Goal: Information Seeking & Learning: Learn about a topic

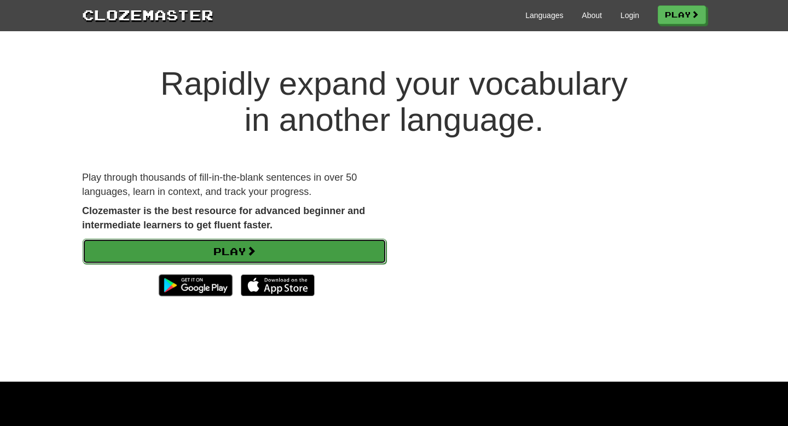
click at [280, 247] on link "Play" at bounding box center [235, 251] width 304 height 25
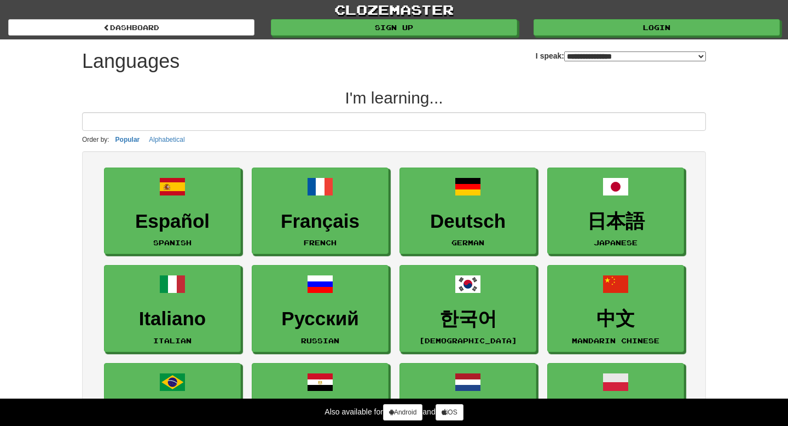
select select "*******"
click at [316, 126] on input at bounding box center [394, 121] width 624 height 19
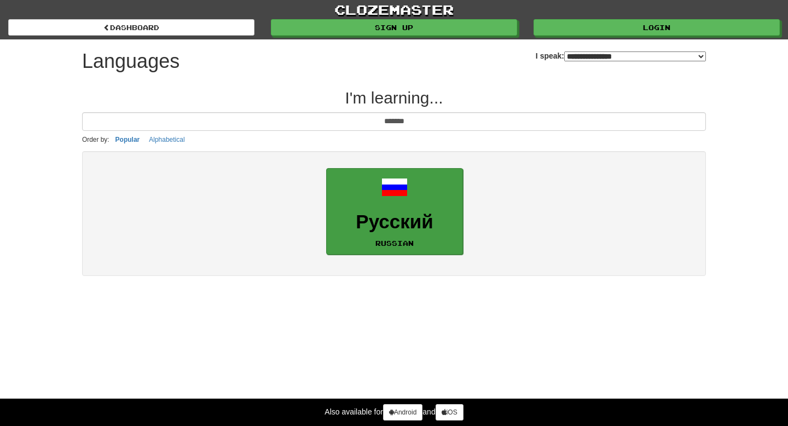
type input "*******"
click at [343, 209] on link "Русский Russian" at bounding box center [394, 211] width 137 height 87
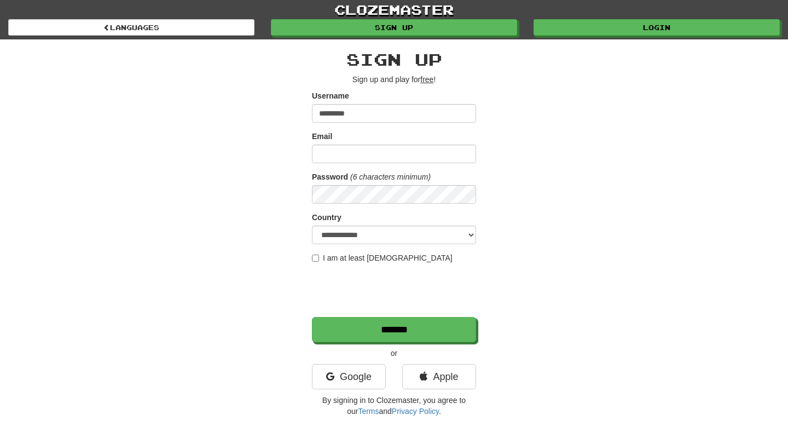
type input "*********"
click at [373, 150] on input "Email" at bounding box center [394, 154] width 164 height 19
type input "**********"
click at [312, 317] on input "*******" at bounding box center [394, 329] width 164 height 25
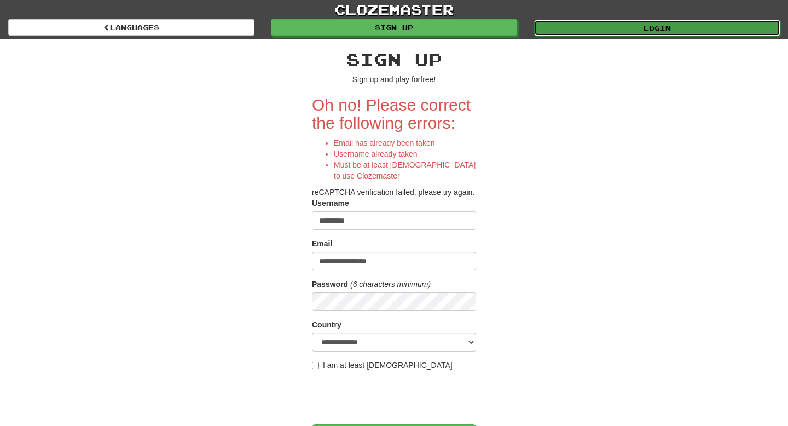
click at [573, 21] on link "Login" at bounding box center [657, 28] width 246 height 16
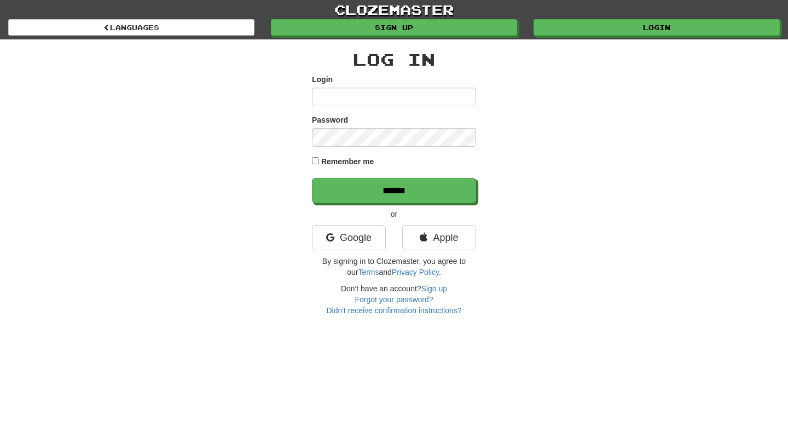
type input "*********"
click at [338, 159] on label "Remember me" at bounding box center [347, 161] width 53 height 11
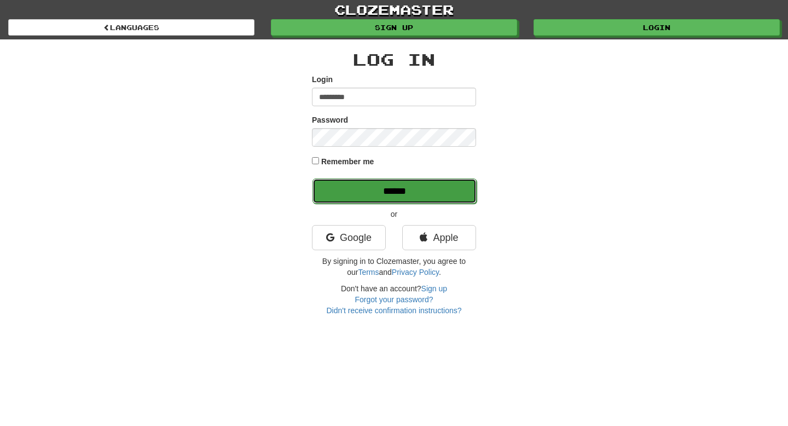
click at [355, 191] on input "******" at bounding box center [395, 191] width 164 height 25
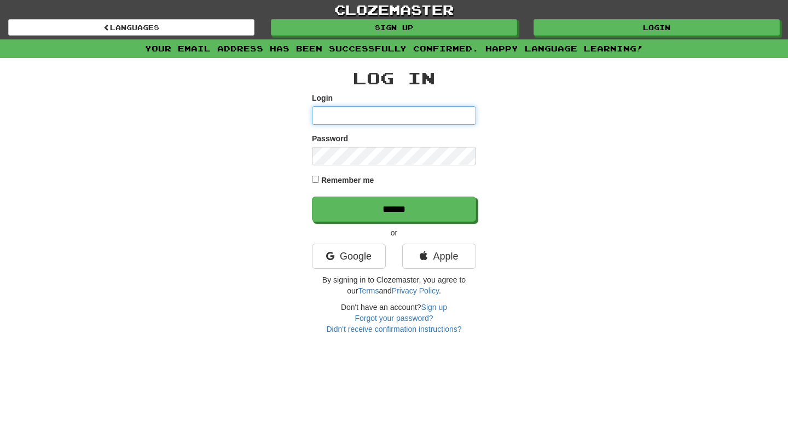
type input "*********"
click at [367, 182] on label "Remember me" at bounding box center [347, 180] width 53 height 11
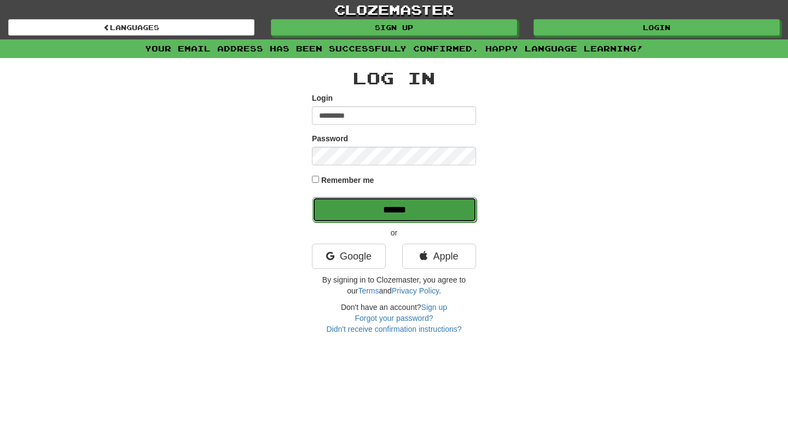
click at [395, 211] on input "******" at bounding box center [395, 209] width 164 height 25
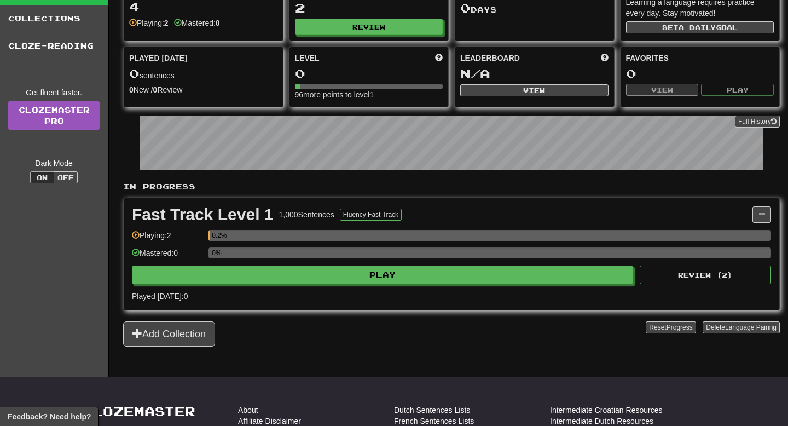
scroll to position [11, 0]
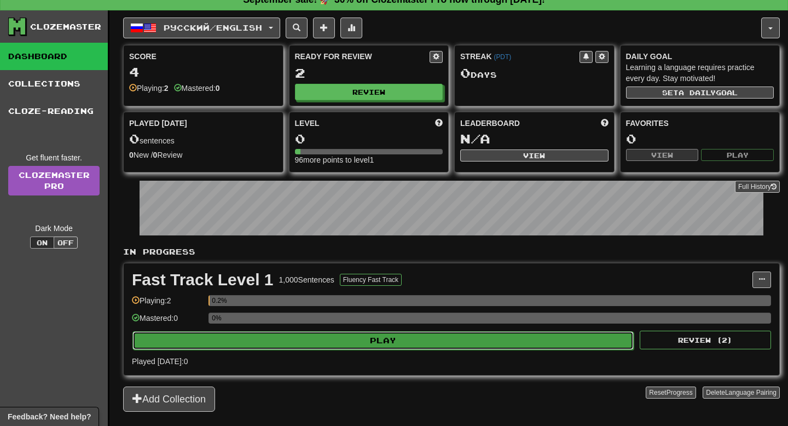
click at [282, 335] on button "Play" at bounding box center [384, 340] width 502 height 19
select select "**"
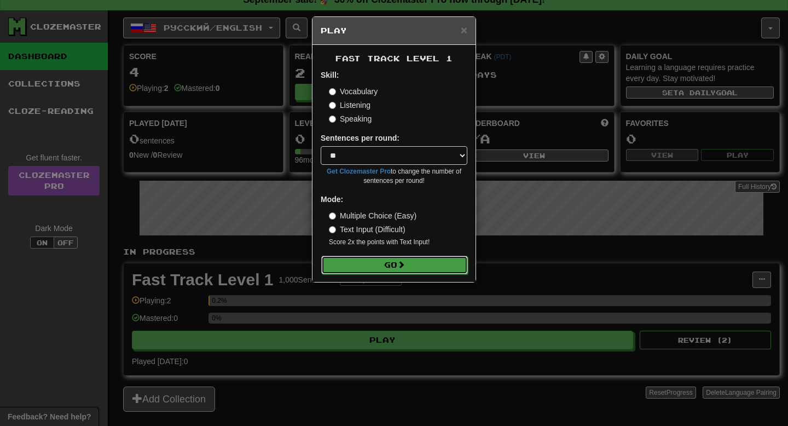
click at [415, 267] on button "Go" at bounding box center [394, 265] width 147 height 19
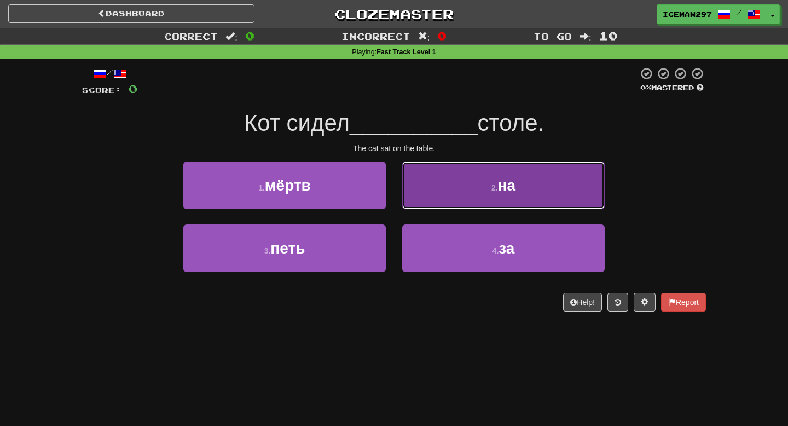
click at [453, 183] on button "2 . на" at bounding box center [503, 186] width 203 height 48
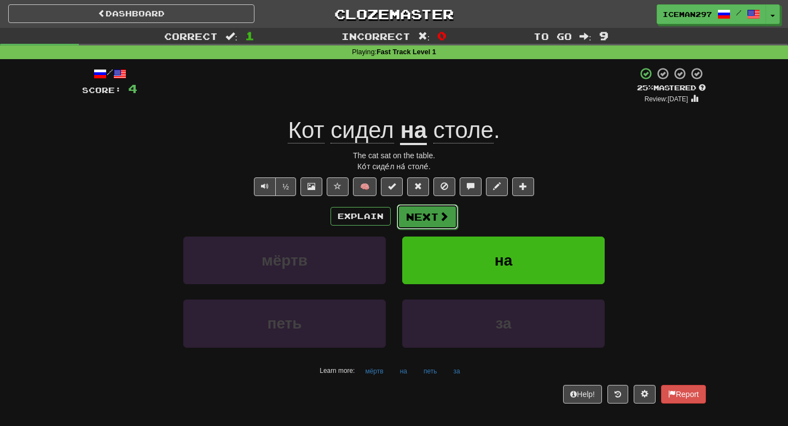
click at [431, 220] on button "Next" at bounding box center [427, 216] width 61 height 25
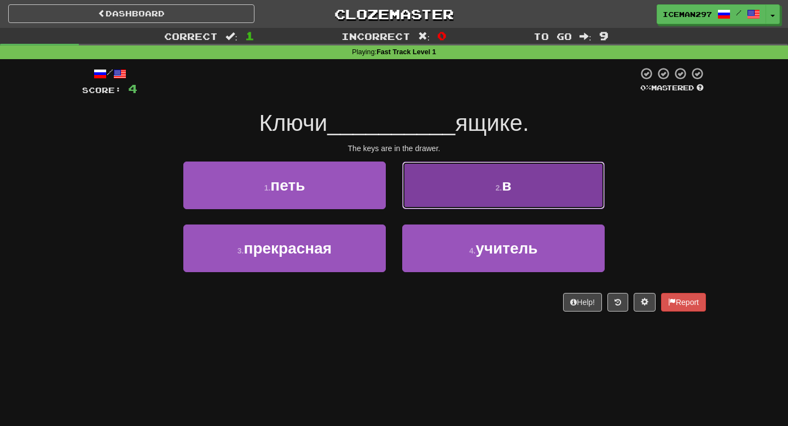
click at [485, 179] on button "2 . в" at bounding box center [503, 186] width 203 height 48
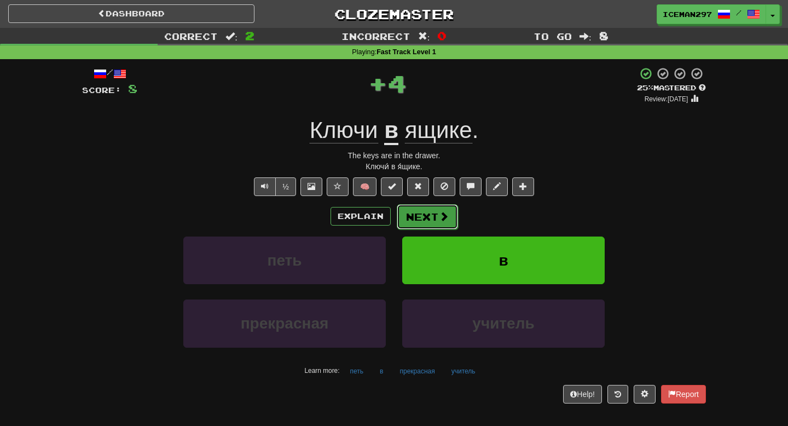
click at [440, 211] on span at bounding box center [444, 216] width 10 height 10
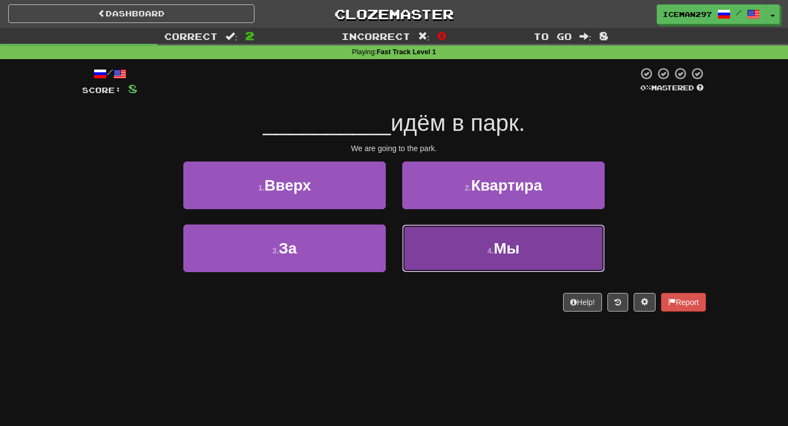
click at [477, 251] on button "4 . Мы" at bounding box center [503, 249] width 203 height 48
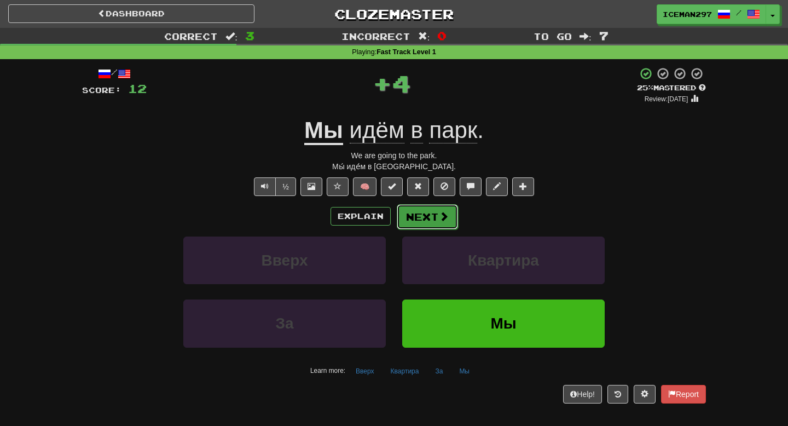
click at [425, 227] on button "Next" at bounding box center [427, 216] width 61 height 25
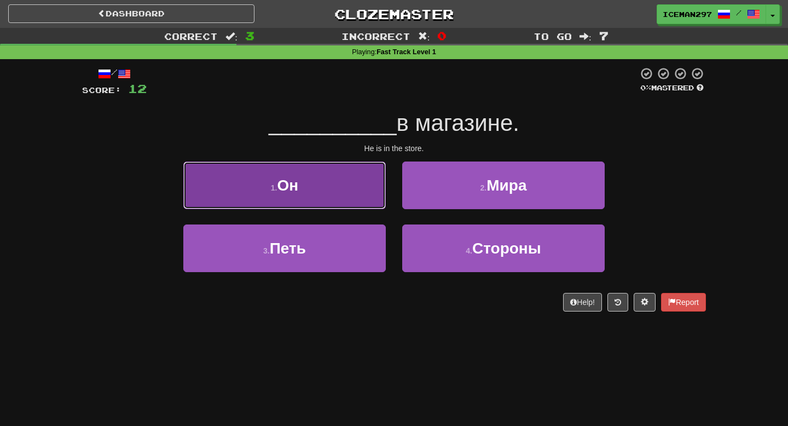
click at [333, 165] on button "1 . Он" at bounding box center [284, 186] width 203 height 48
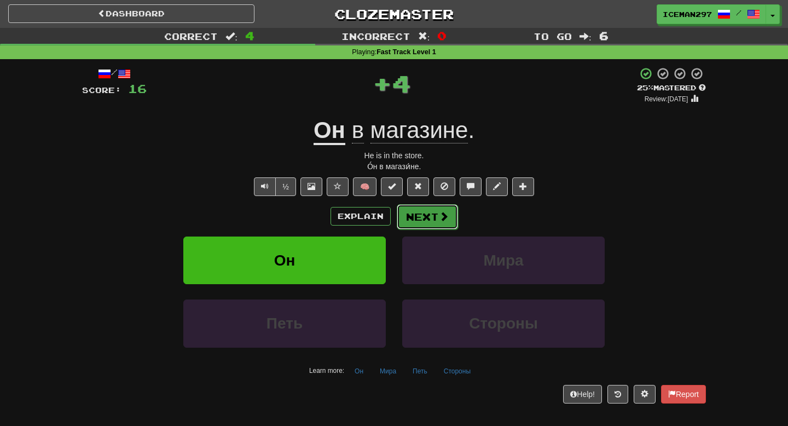
click at [410, 223] on button "Next" at bounding box center [427, 216] width 61 height 25
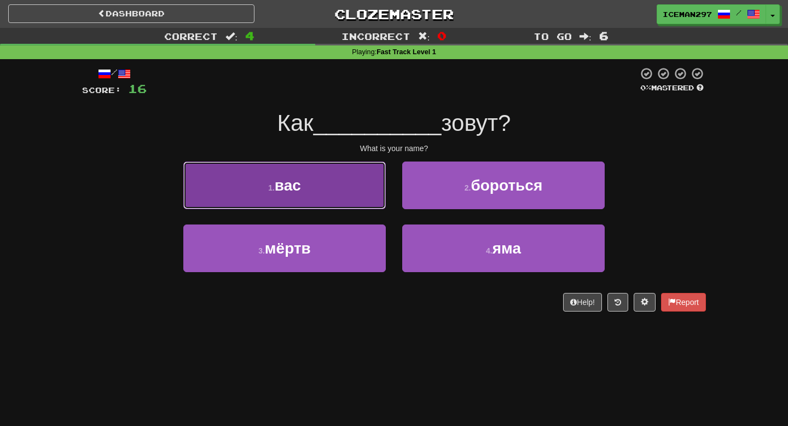
click at [362, 183] on button "1 . вас" at bounding box center [284, 186] width 203 height 48
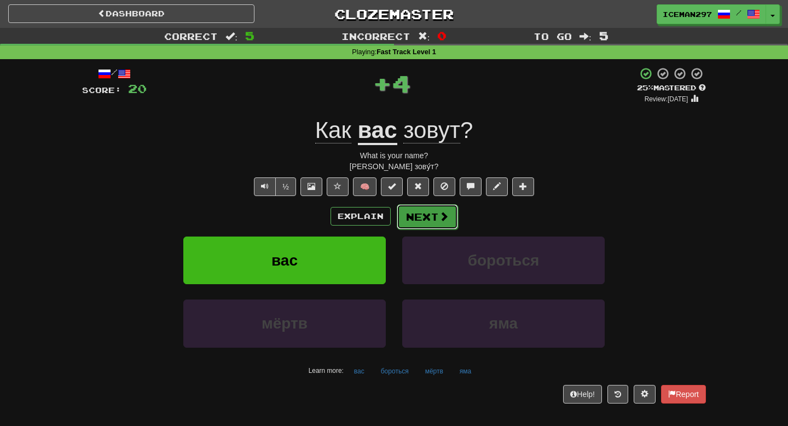
click at [428, 219] on button "Next" at bounding box center [427, 216] width 61 height 25
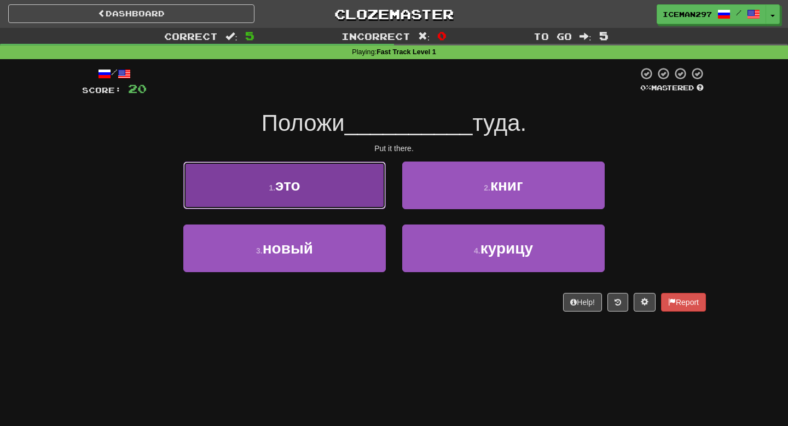
click at [350, 181] on button "1 . это" at bounding box center [284, 186] width 203 height 48
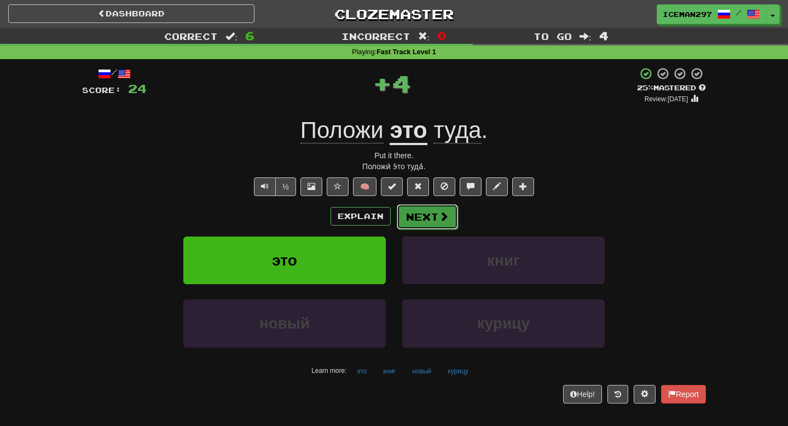
click at [432, 220] on button "Next" at bounding box center [427, 216] width 61 height 25
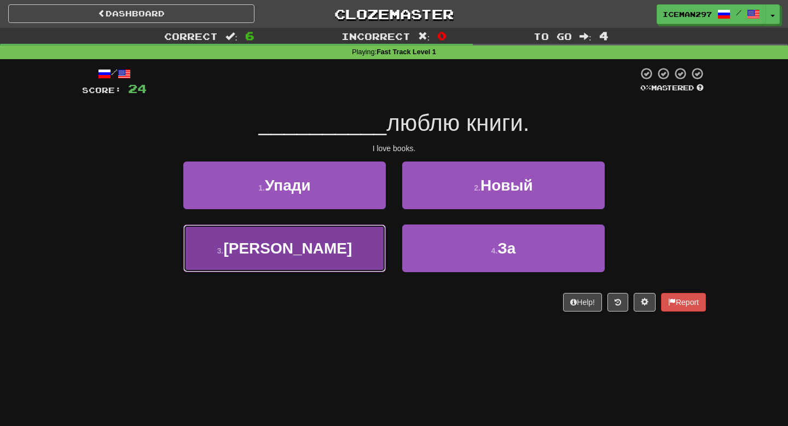
click at [325, 260] on button "3 . Я" at bounding box center [284, 249] width 203 height 48
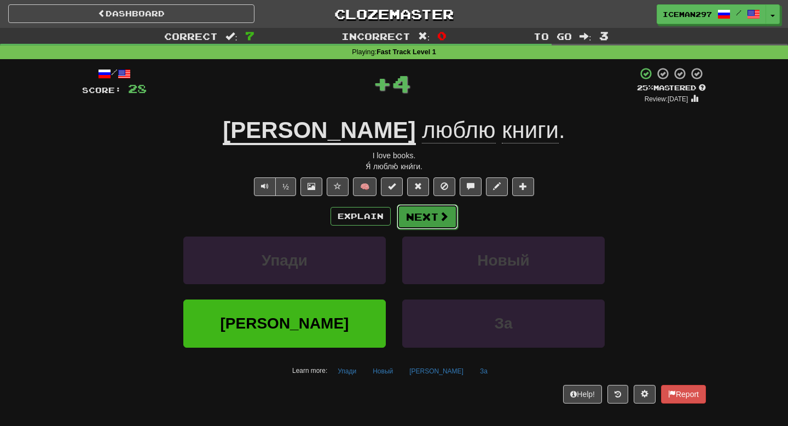
click at [419, 222] on button "Next" at bounding box center [427, 216] width 61 height 25
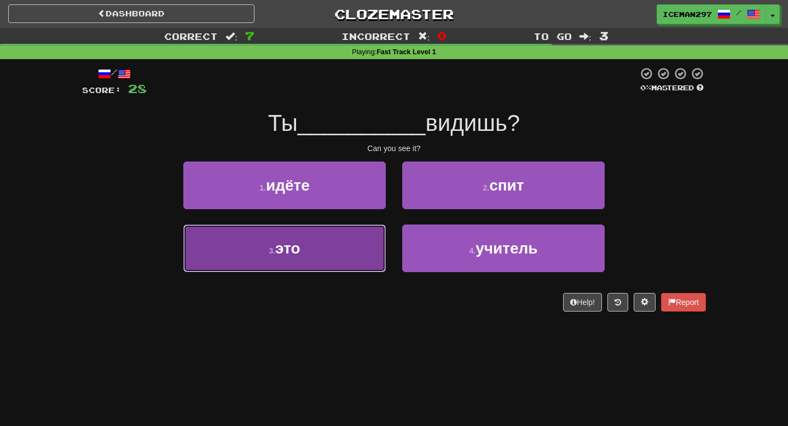
click at [321, 263] on button "3 . это" at bounding box center [284, 249] width 203 height 48
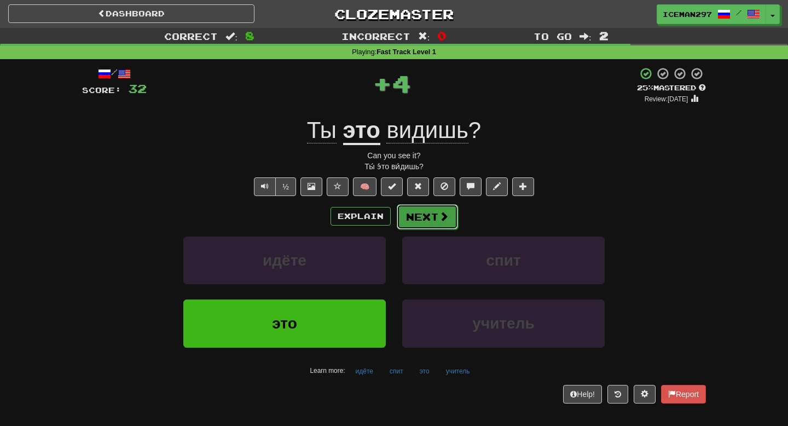
click at [420, 221] on button "Next" at bounding box center [427, 216] width 61 height 25
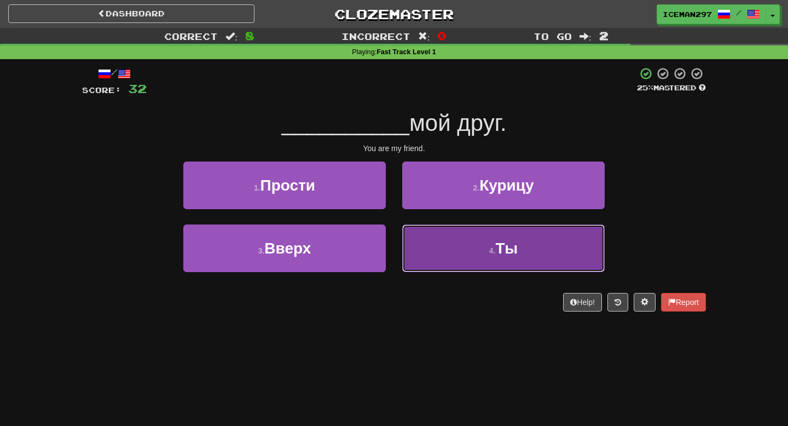
click at [432, 249] on button "4 . Ты" at bounding box center [503, 249] width 203 height 48
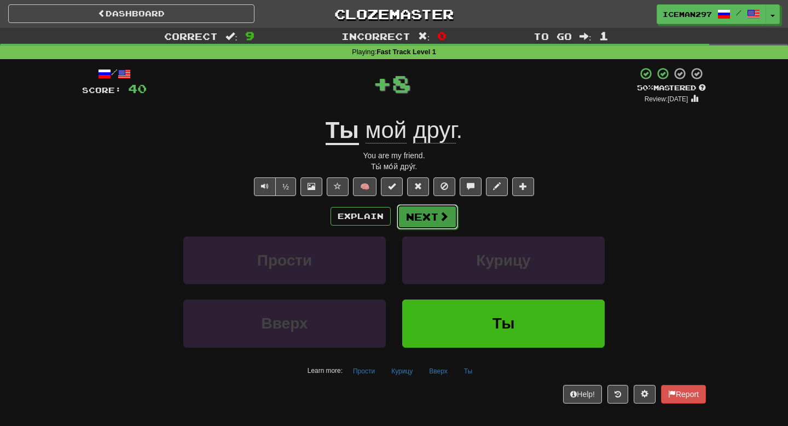
click at [417, 222] on button "Next" at bounding box center [427, 216] width 61 height 25
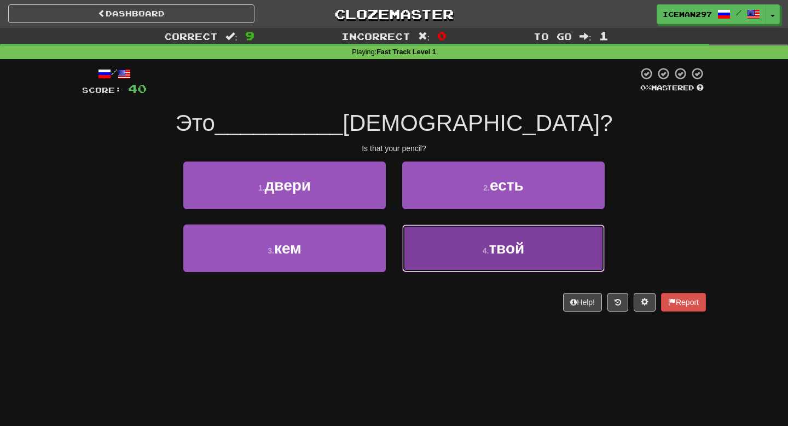
click at [442, 249] on button "4 . твой" at bounding box center [503, 249] width 203 height 48
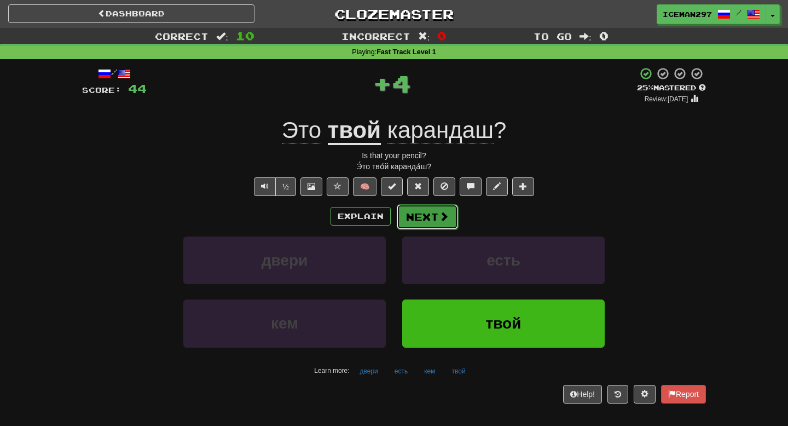
click at [431, 221] on button "Next" at bounding box center [427, 216] width 61 height 25
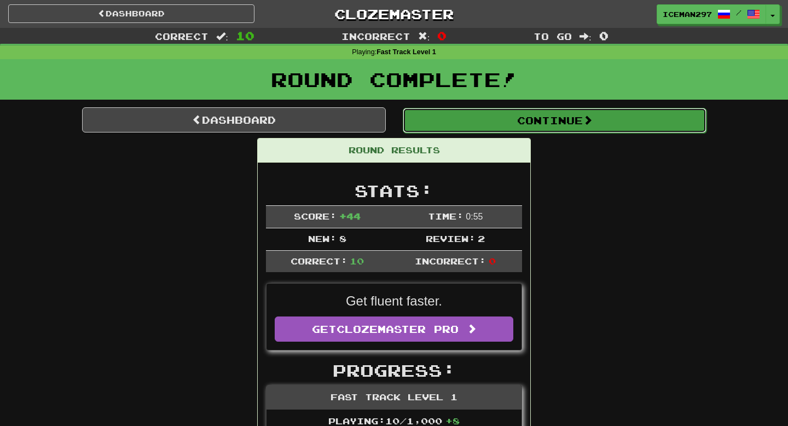
click at [542, 124] on button "Continue" at bounding box center [555, 120] width 304 height 25
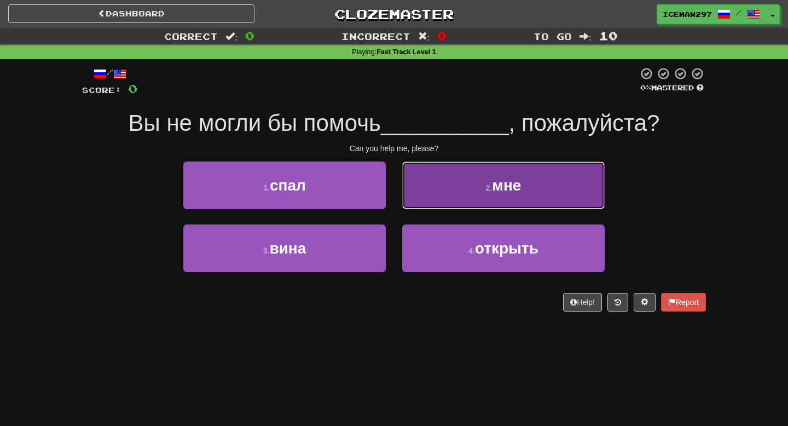
click at [459, 192] on button "2 . мне" at bounding box center [503, 186] width 203 height 48
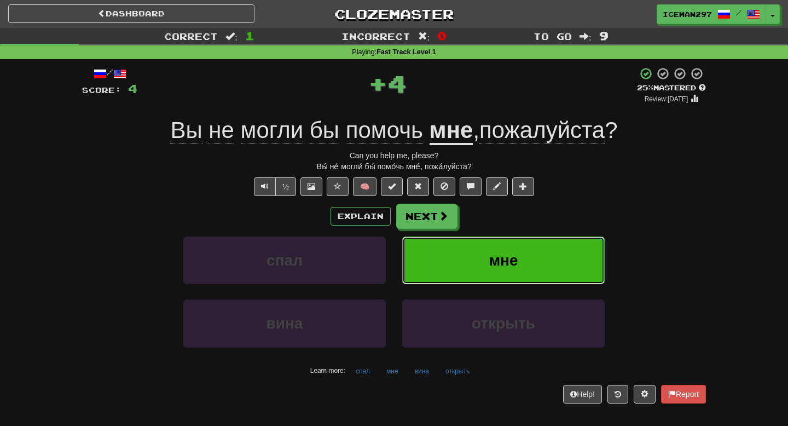
click at [506, 264] on span "мне" at bounding box center [503, 260] width 29 height 17
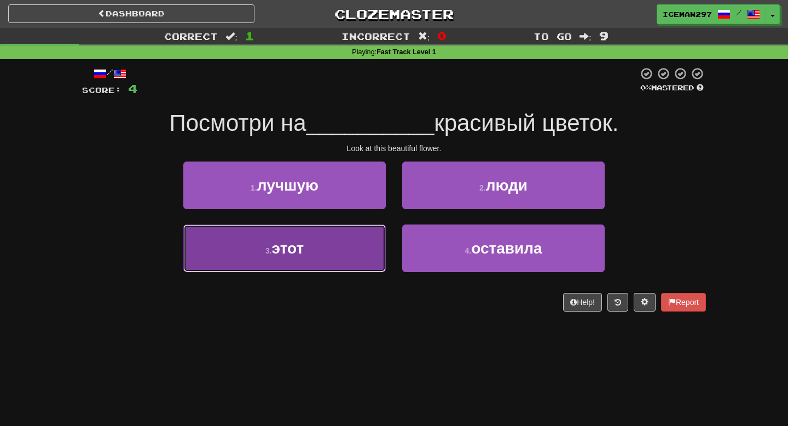
click at [293, 261] on button "3 . этот" at bounding box center [284, 249] width 203 height 48
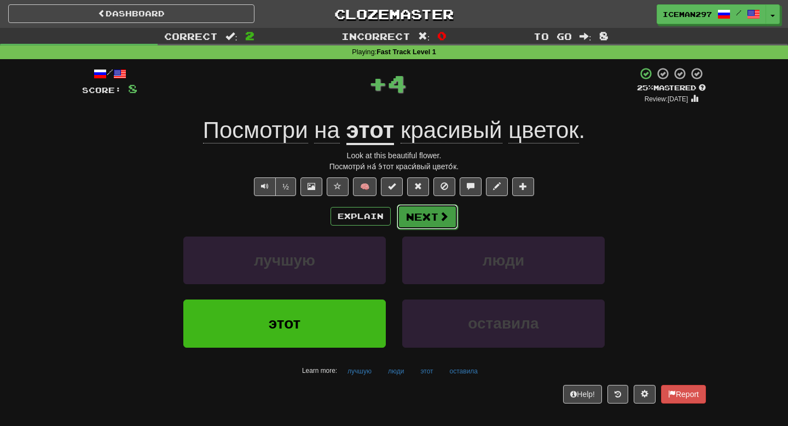
click at [430, 212] on button "Next" at bounding box center [427, 216] width 61 height 25
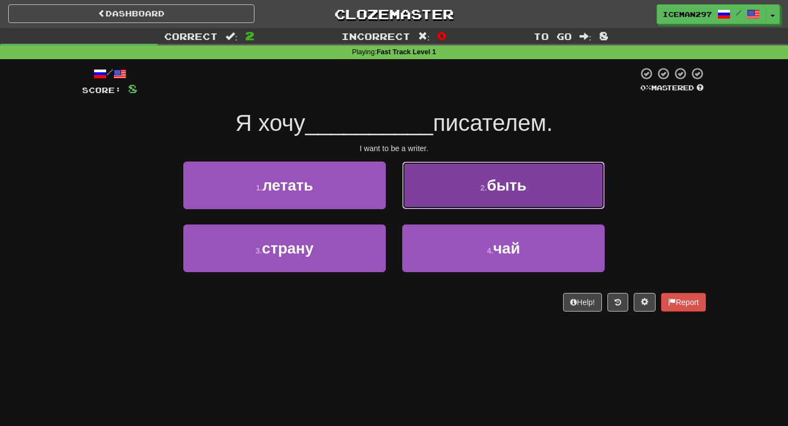
click at [474, 180] on button "2 . быть" at bounding box center [503, 186] width 203 height 48
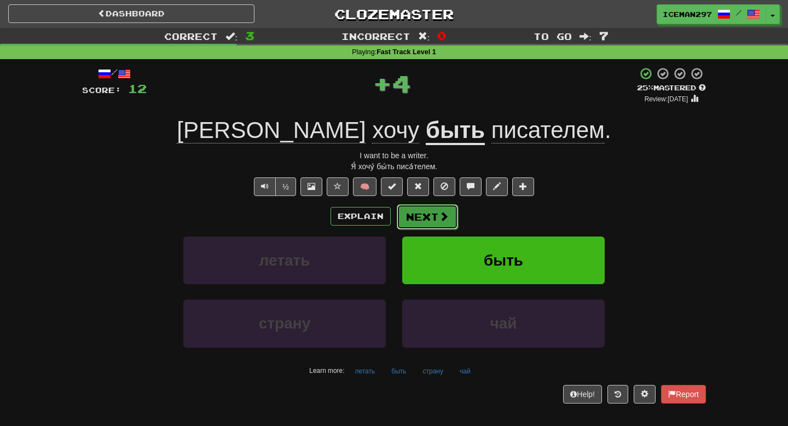
click at [436, 222] on button "Next" at bounding box center [427, 216] width 61 height 25
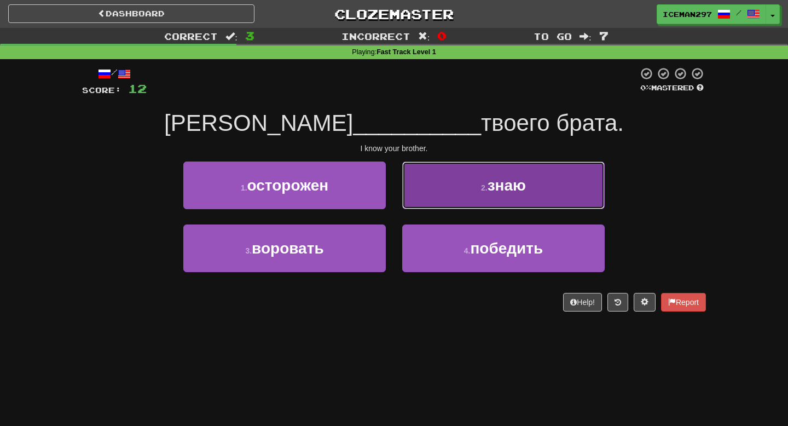
click at [448, 164] on button "2 . знаю" at bounding box center [503, 186] width 203 height 48
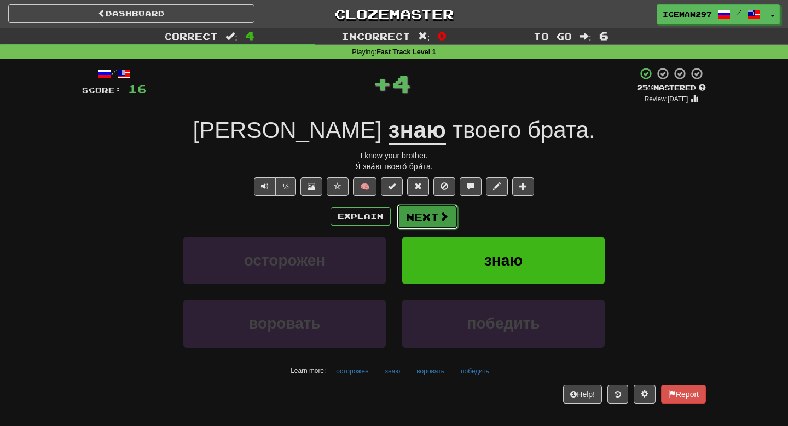
click at [431, 217] on button "Next" at bounding box center [427, 216] width 61 height 25
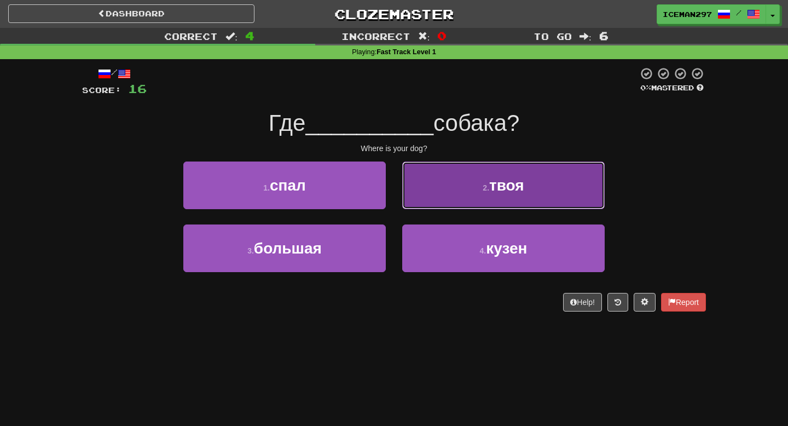
click at [442, 188] on button "2 . твоя" at bounding box center [503, 186] width 203 height 48
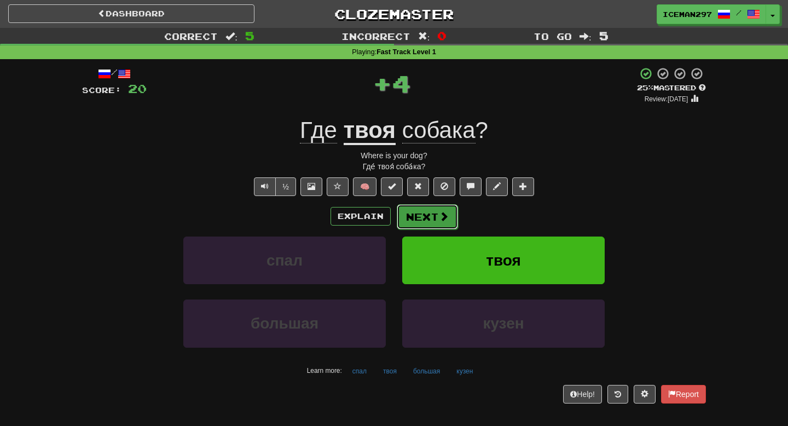
click at [434, 224] on button "Next" at bounding box center [427, 216] width 61 height 25
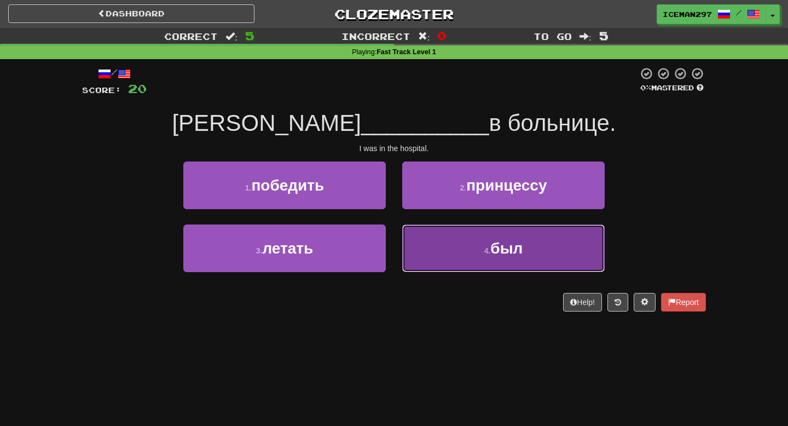
click at [442, 238] on button "4 . был" at bounding box center [503, 249] width 203 height 48
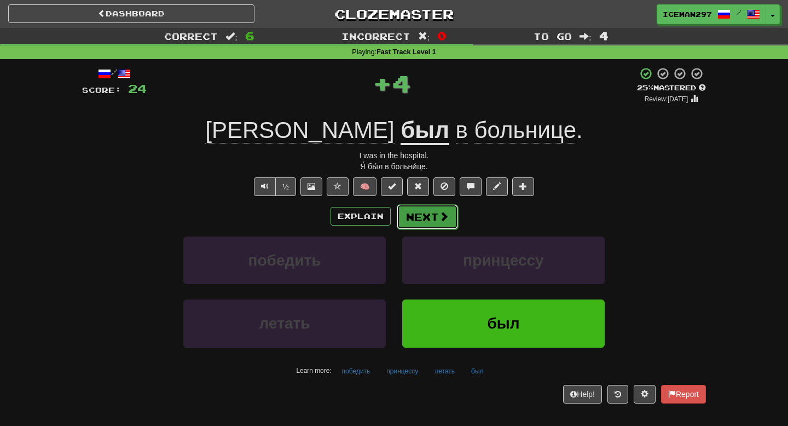
click at [433, 217] on button "Next" at bounding box center [427, 216] width 61 height 25
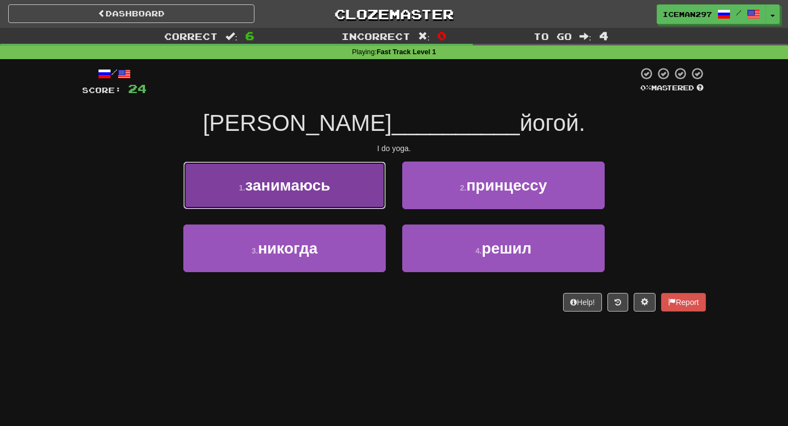
click at [356, 194] on button "1 . занимаюсь" at bounding box center [284, 186] width 203 height 48
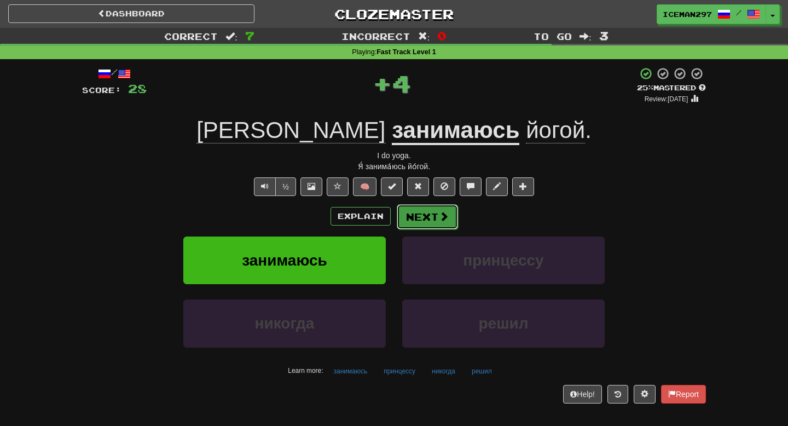
click at [428, 219] on button "Next" at bounding box center [427, 216] width 61 height 25
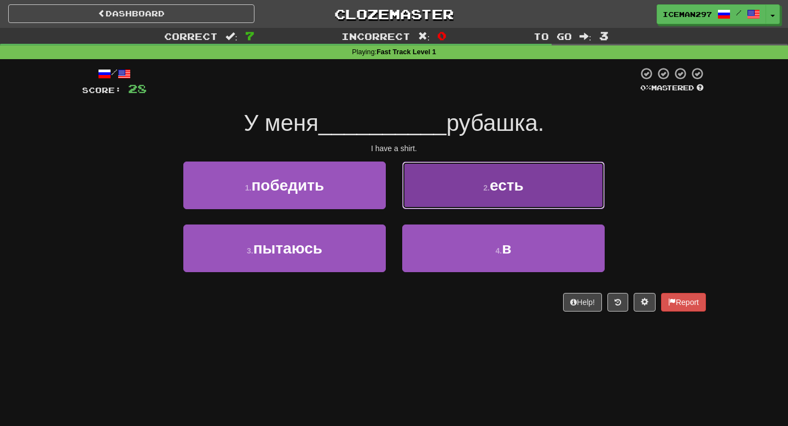
click at [448, 173] on button "2 . есть" at bounding box center [503, 186] width 203 height 48
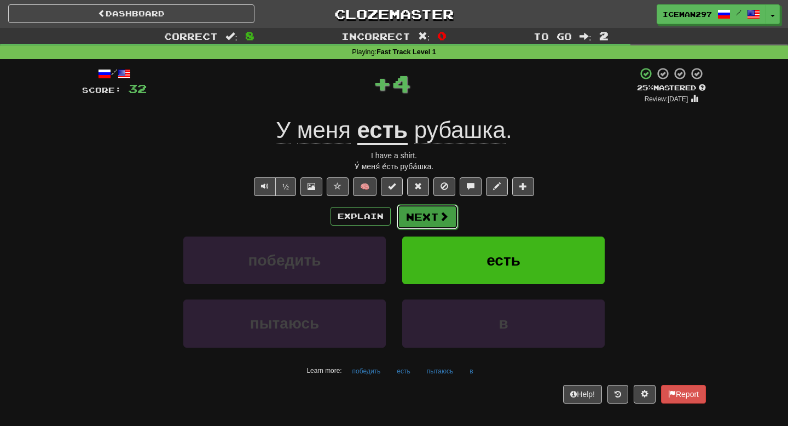
click at [439, 217] on span at bounding box center [444, 216] width 10 height 10
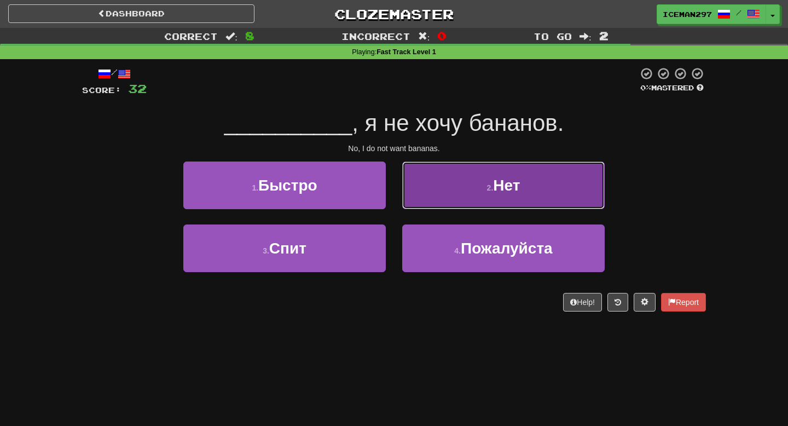
click at [443, 170] on button "2 . Нет" at bounding box center [503, 186] width 203 height 48
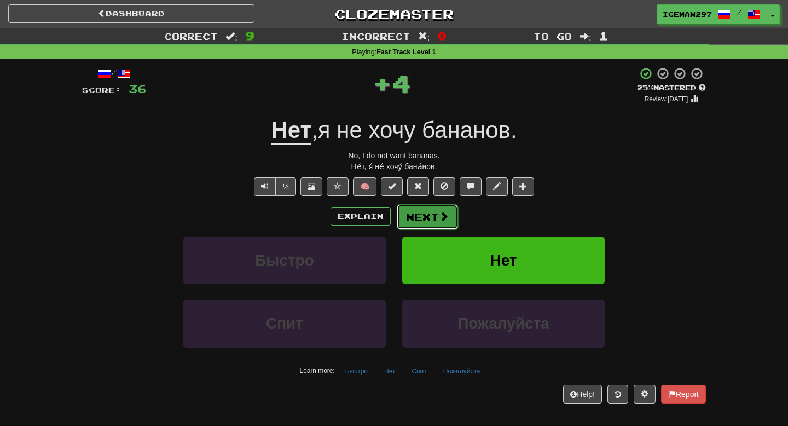
click at [432, 222] on button "Next" at bounding box center [427, 216] width 61 height 25
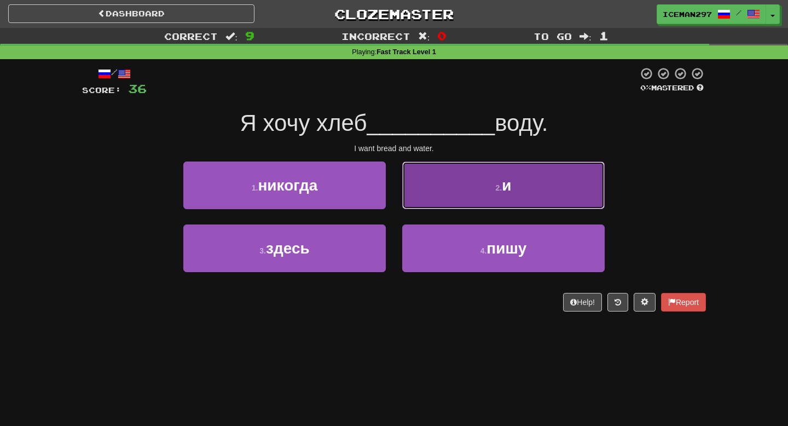
click at [463, 173] on button "2 . и" at bounding box center [503, 186] width 203 height 48
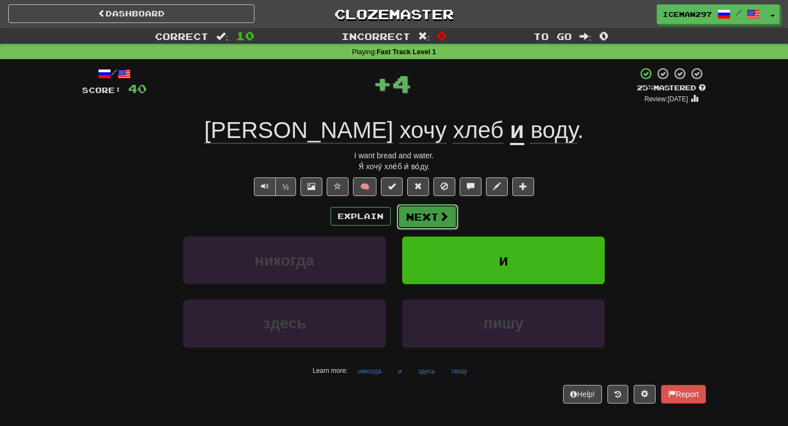
click at [436, 214] on button "Next" at bounding box center [427, 216] width 61 height 25
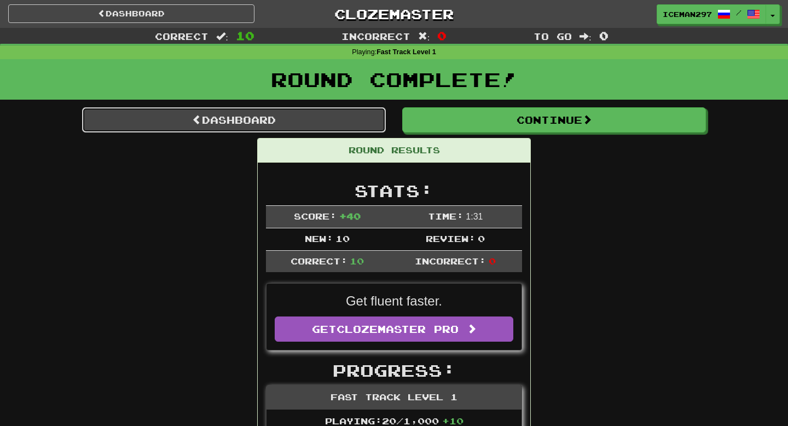
click at [327, 118] on link "Dashboard" at bounding box center [234, 119] width 304 height 25
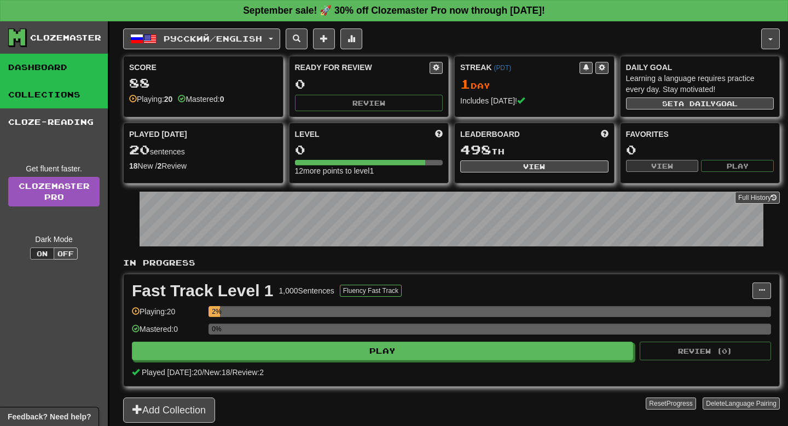
click at [44, 98] on link "Collections" at bounding box center [54, 94] width 108 height 27
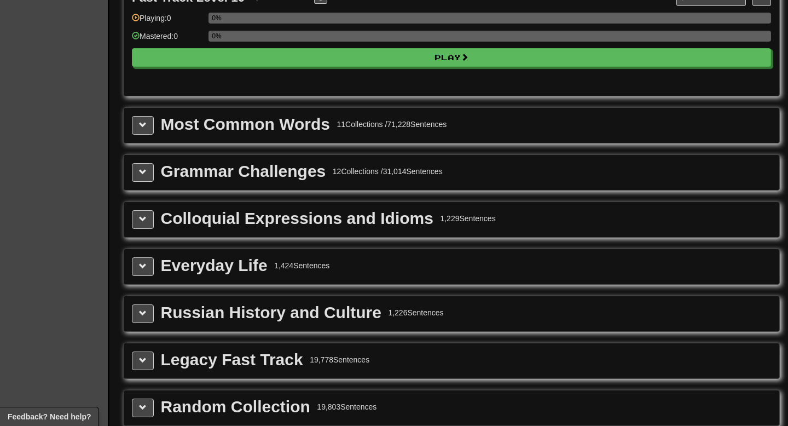
scroll to position [1166, 0]
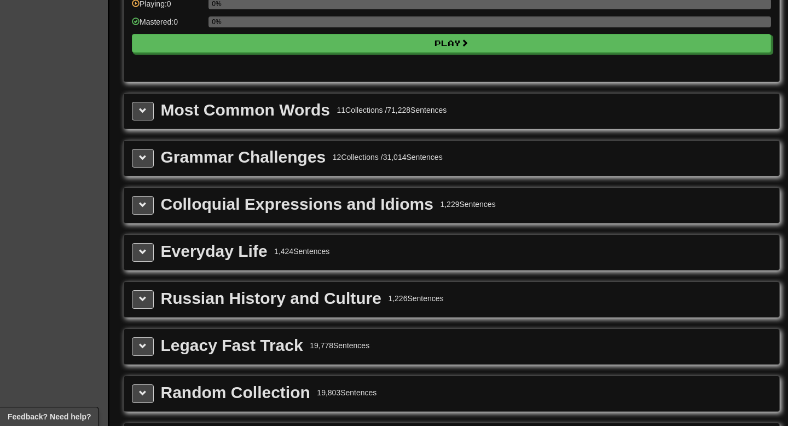
click at [272, 129] on div "Most Common Words 11 Collections / 71,228 Sentences" at bounding box center [452, 111] width 656 height 35
click at [153, 120] on button at bounding box center [143, 111] width 22 height 19
